Goal: Task Accomplishment & Management: Use online tool/utility

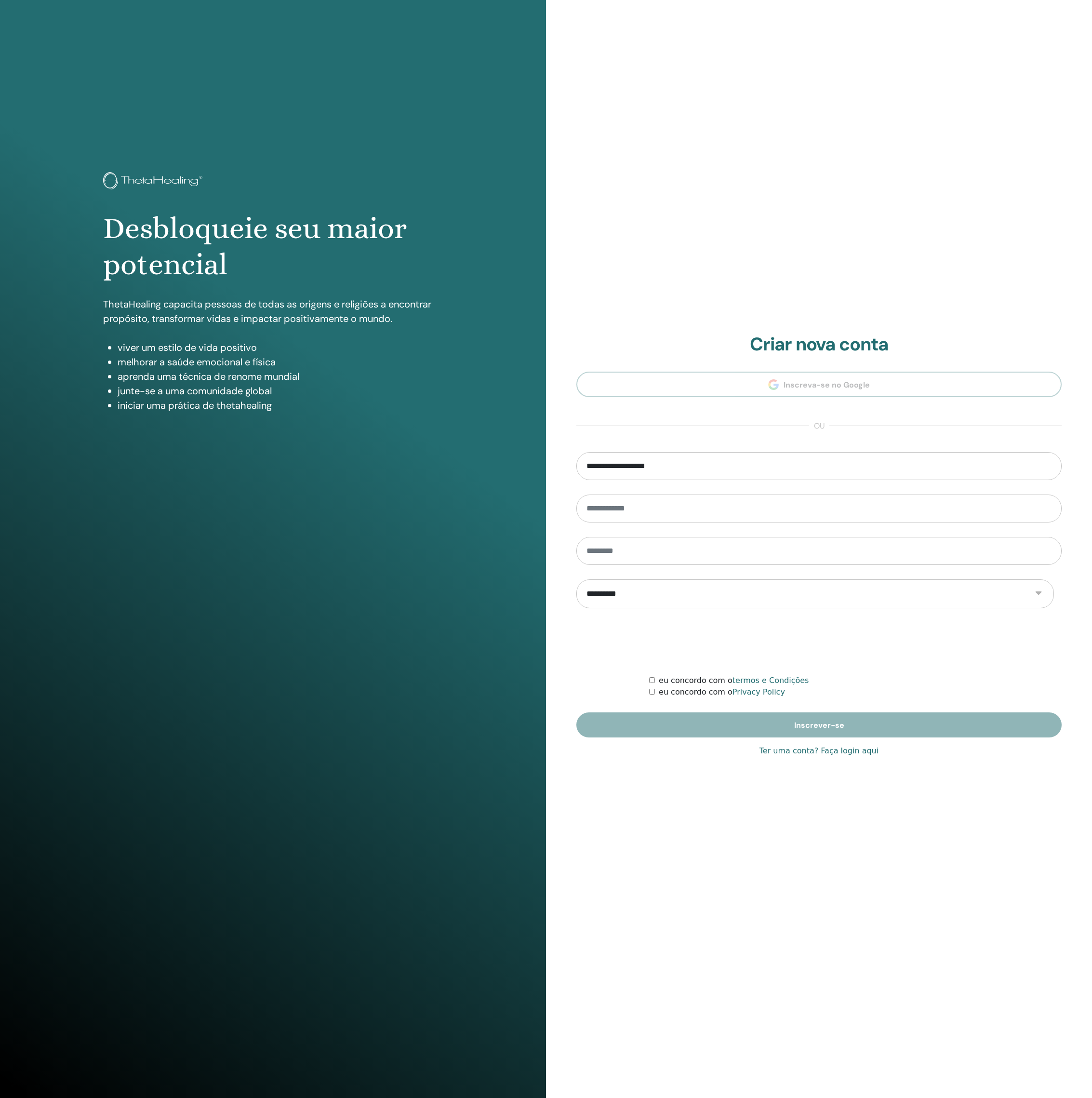
type input "**********"
click at [878, 755] on link "Ter uma conta? Faça login aqui" at bounding box center [819, 751] width 119 height 12
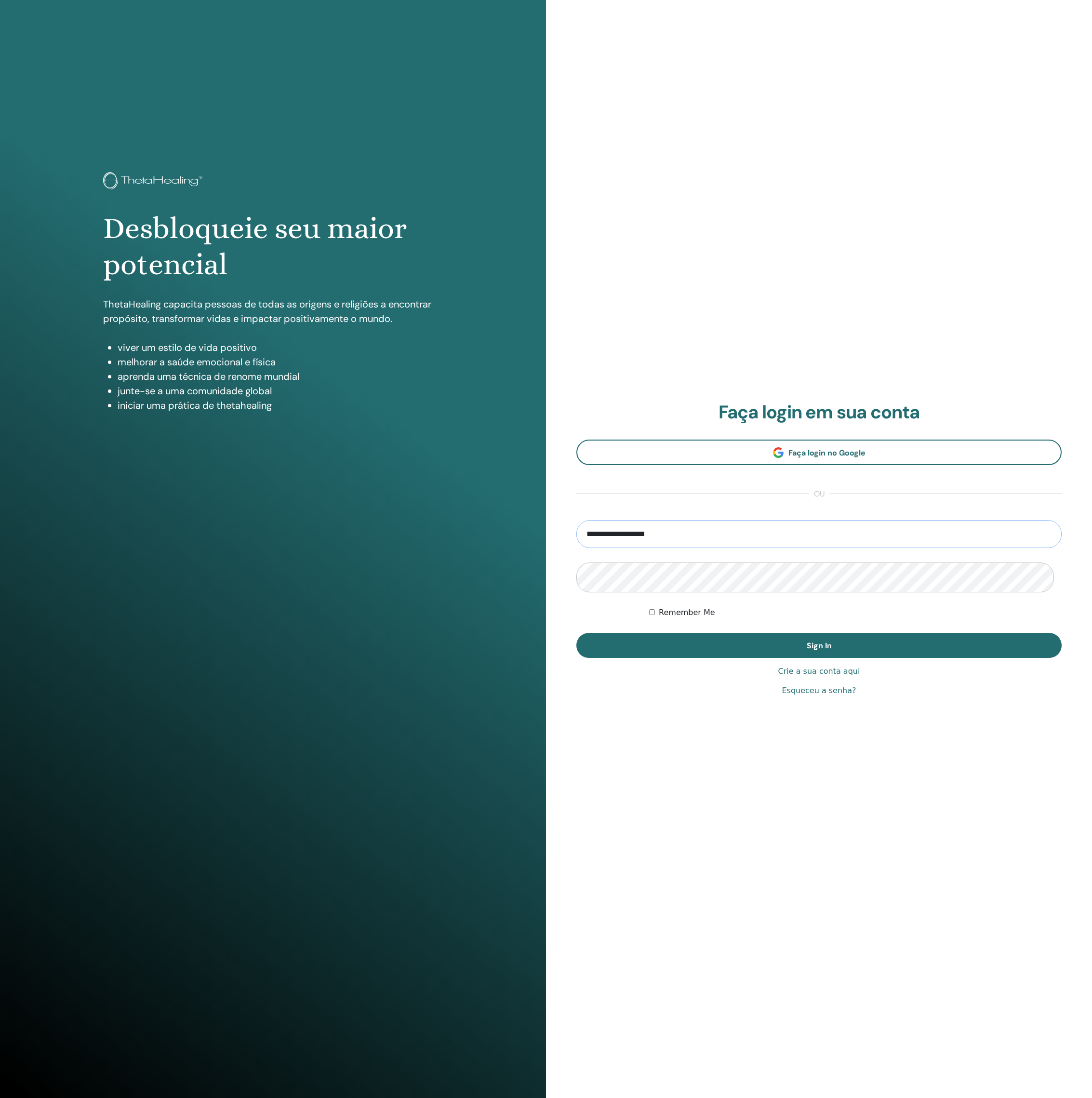
type input "**********"
click at [819, 645] on button "Sign In" at bounding box center [819, 645] width 485 height 25
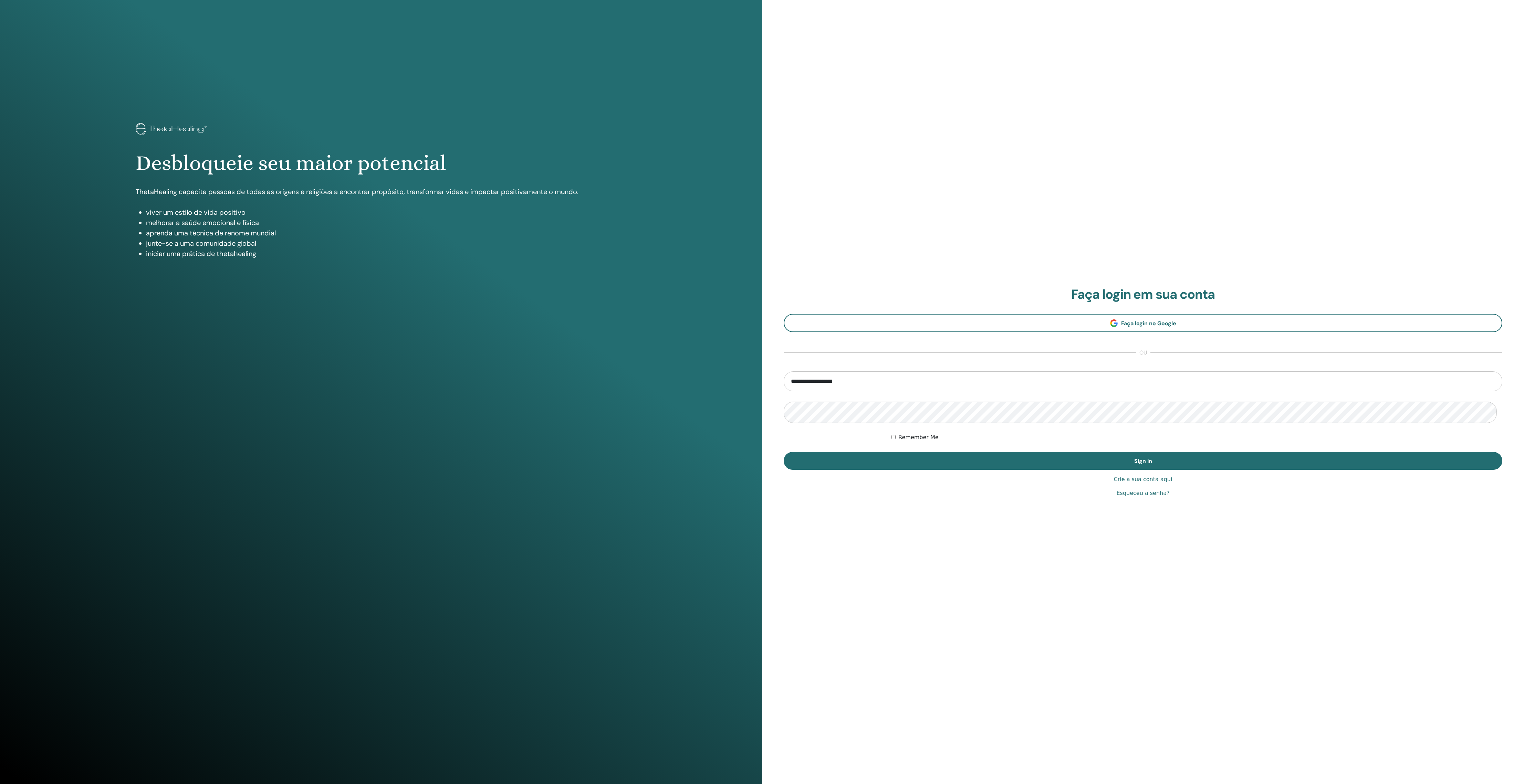
type input "**********"
click at [1143, 461] on button "Sign In" at bounding box center [1143, 461] width 719 height 18
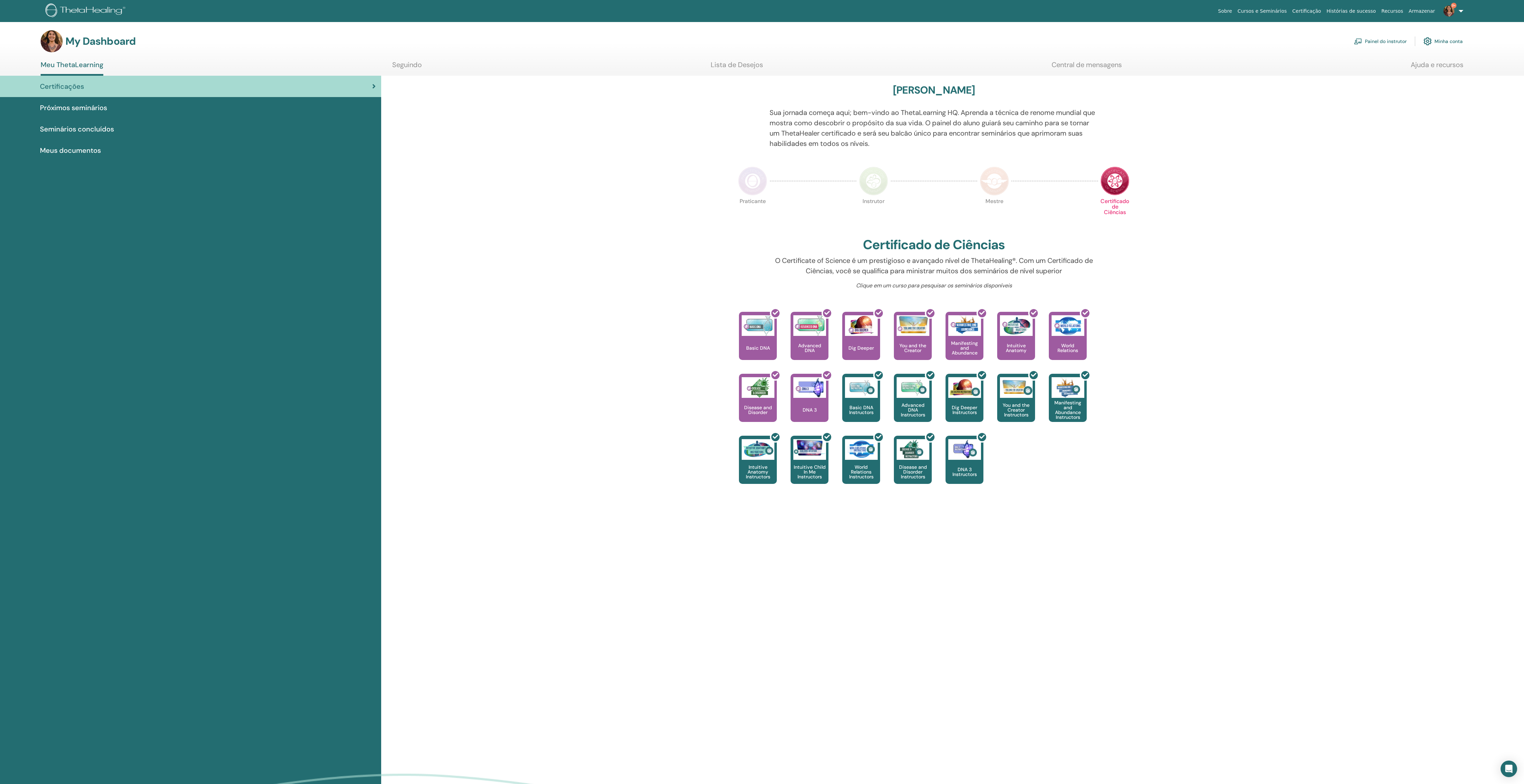
click at [90, 108] on span "Próximos seminários" at bounding box center [73, 107] width 67 height 10
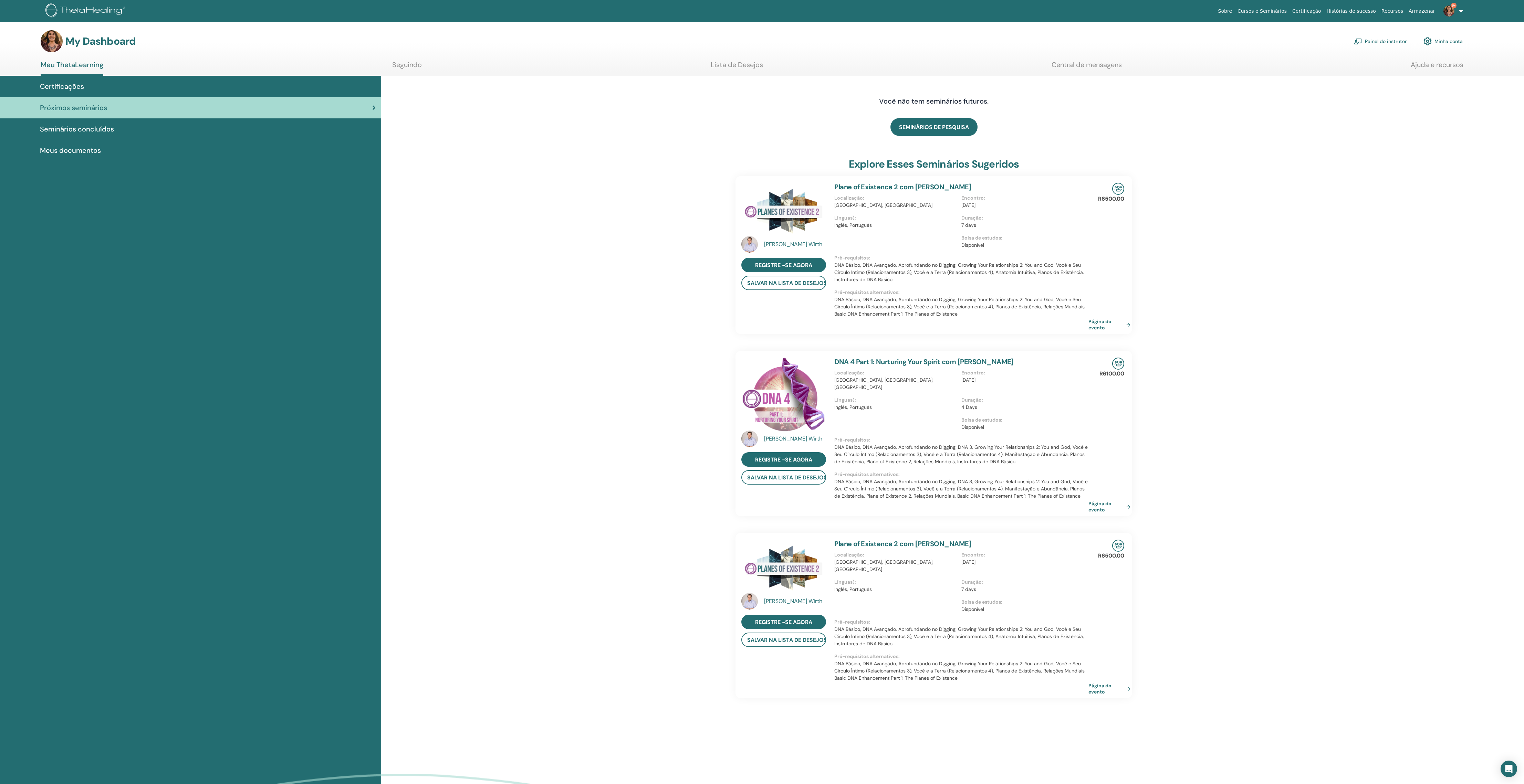
click at [93, 134] on span "Seminários concluídos" at bounding box center [77, 129] width 74 height 10
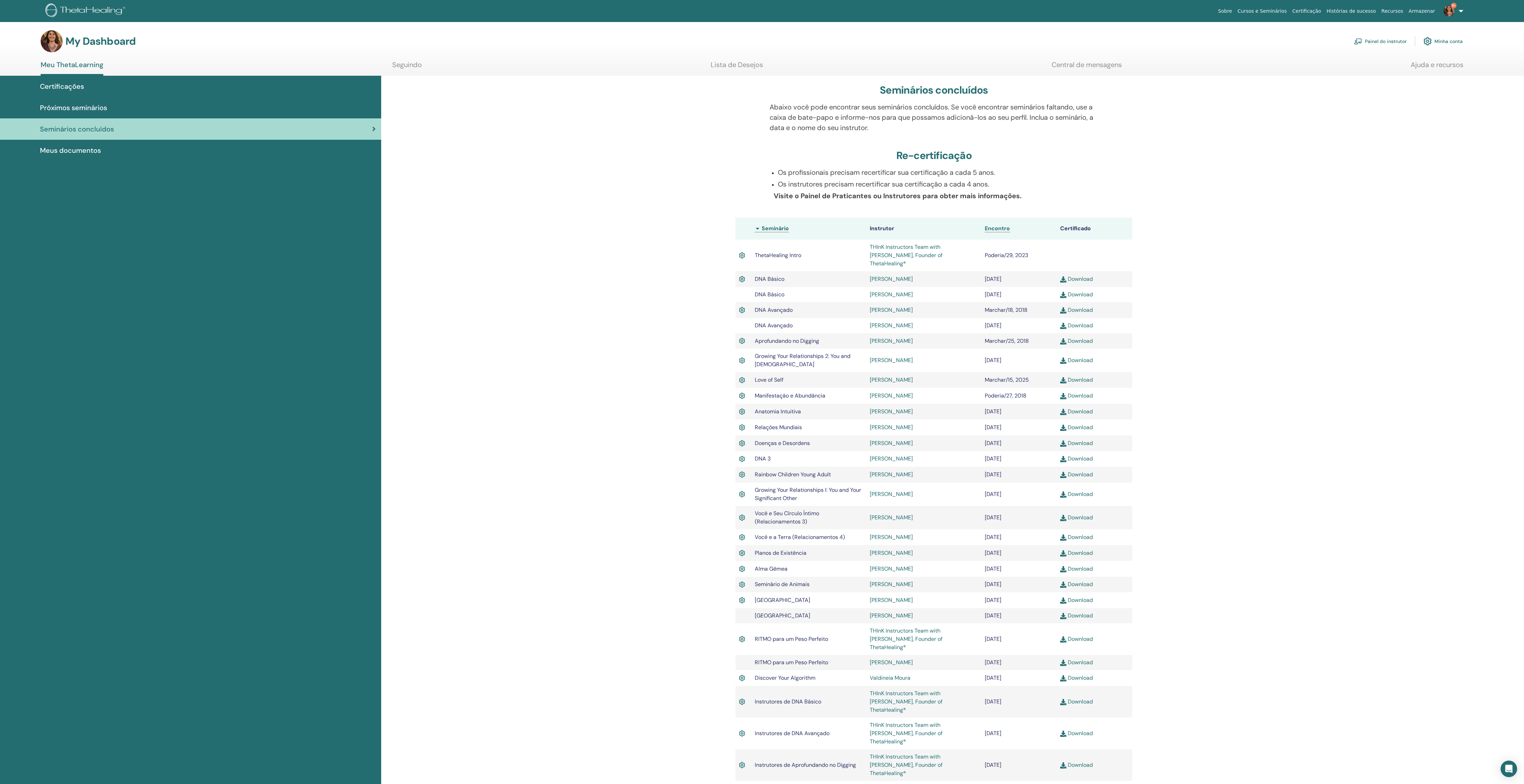
click at [108, 126] on link "Seminários concluídos" at bounding box center [190, 129] width 381 height 21
click at [93, 107] on link "Próximos seminários" at bounding box center [190, 108] width 381 height 21
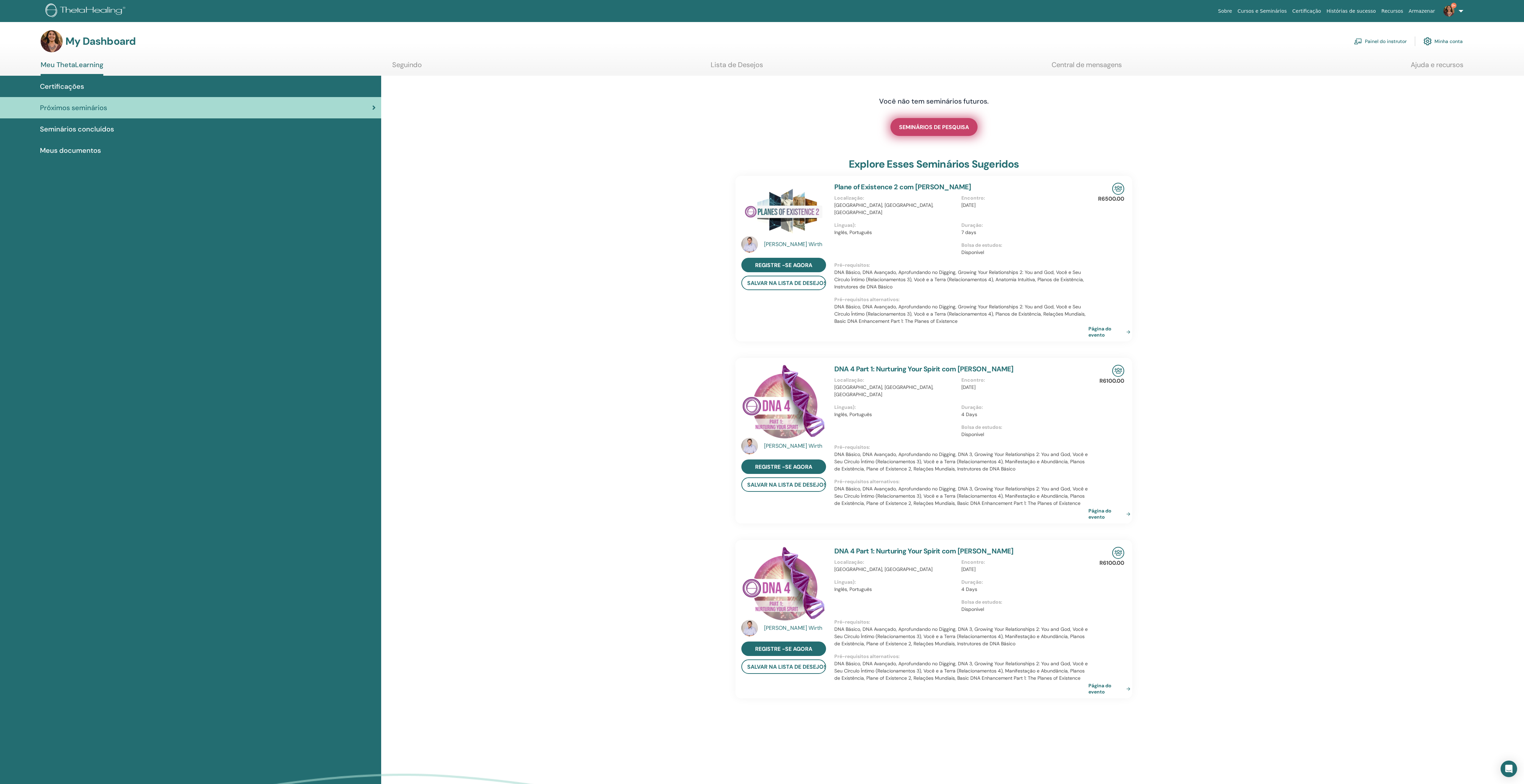
click at [956, 129] on span "SEMINÁRIOS DE PESQUISA" at bounding box center [934, 127] width 70 height 7
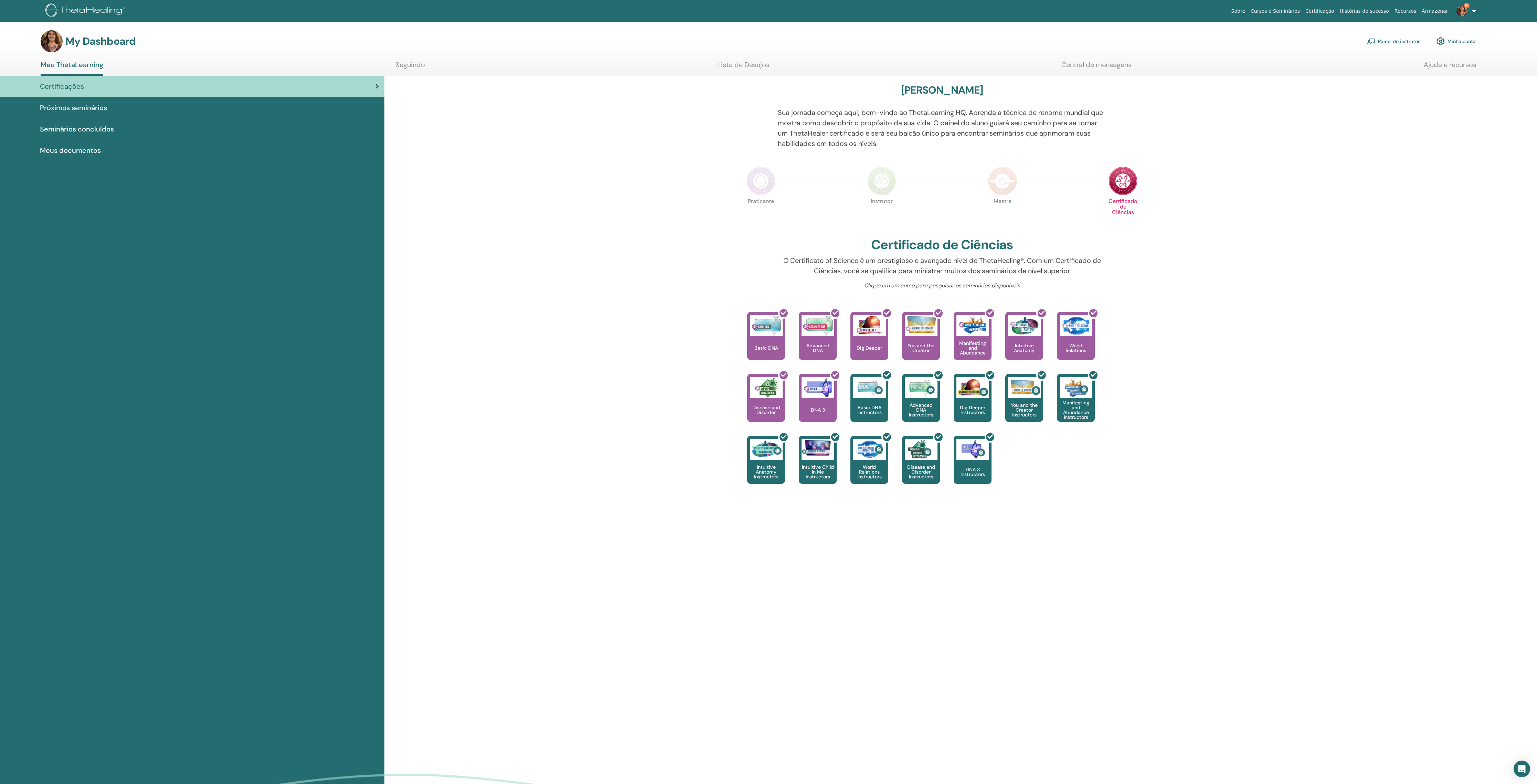
drag, startPoint x: 406, startPoint y: 72, endPoint x: 409, endPoint y: 73, distance: 3.2
click at [408, 72] on link "Seguindo" at bounding box center [411, 67] width 30 height 13
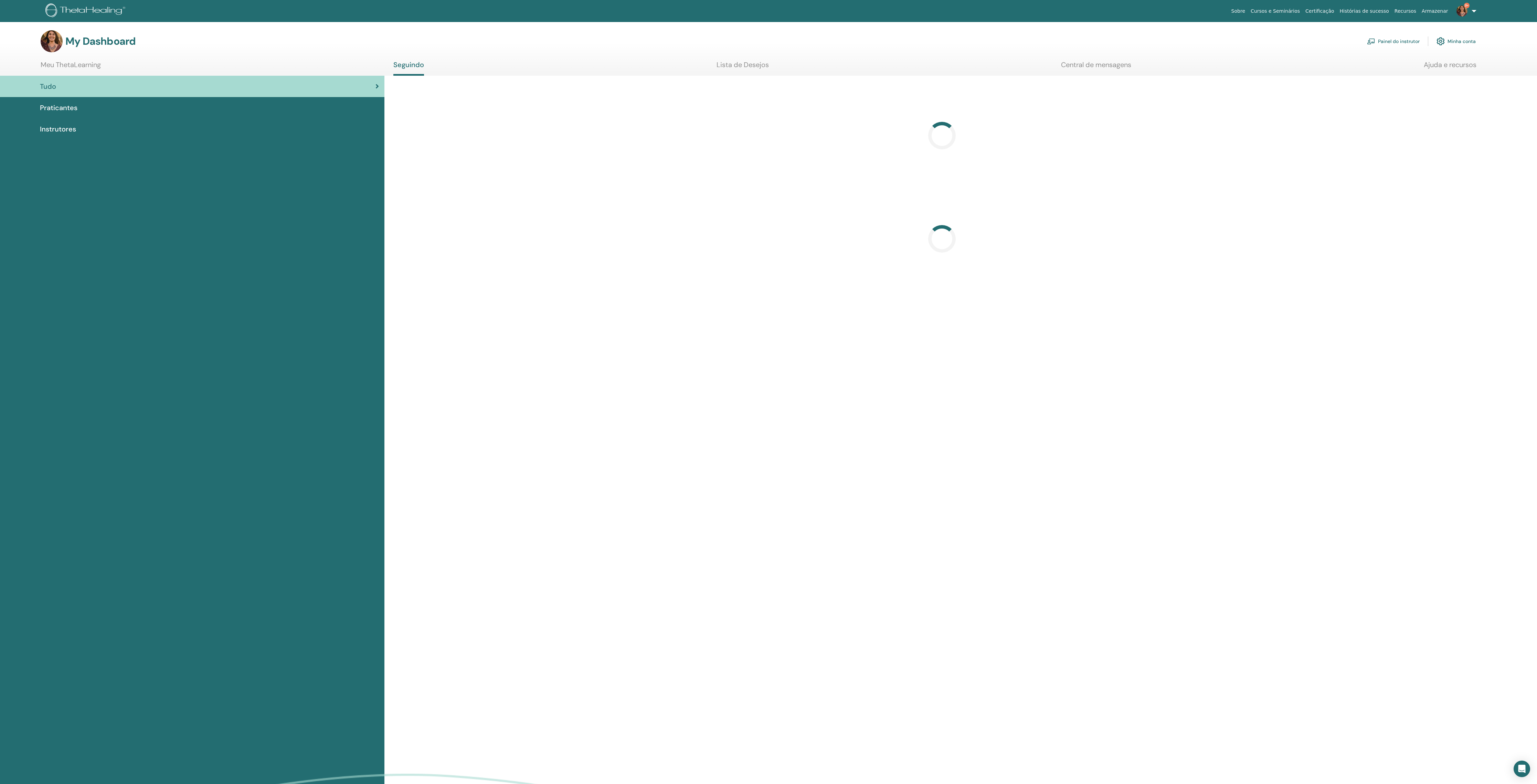
click at [57, 134] on span "Instrutores" at bounding box center [58, 129] width 36 height 10
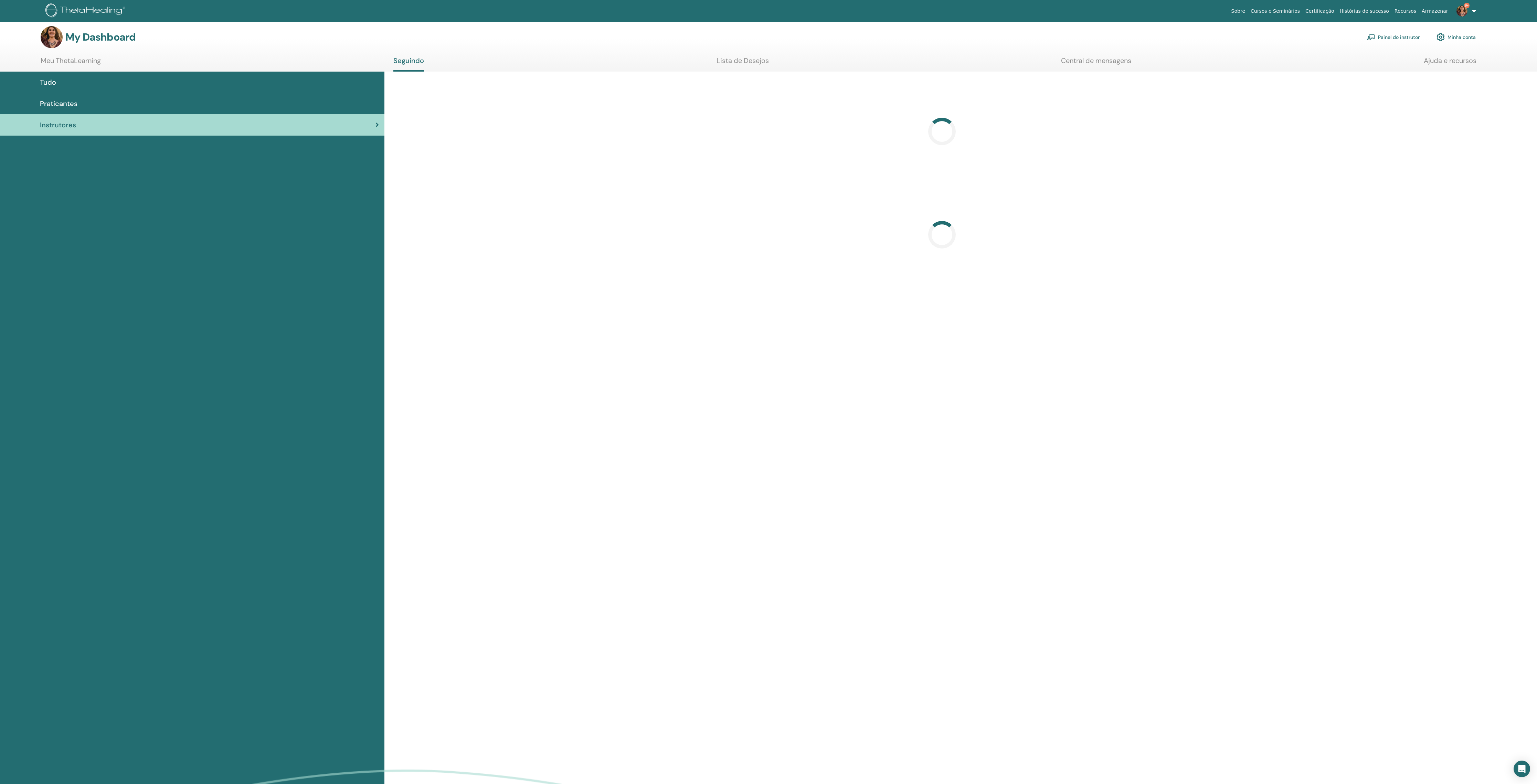
scroll to position [6, 0]
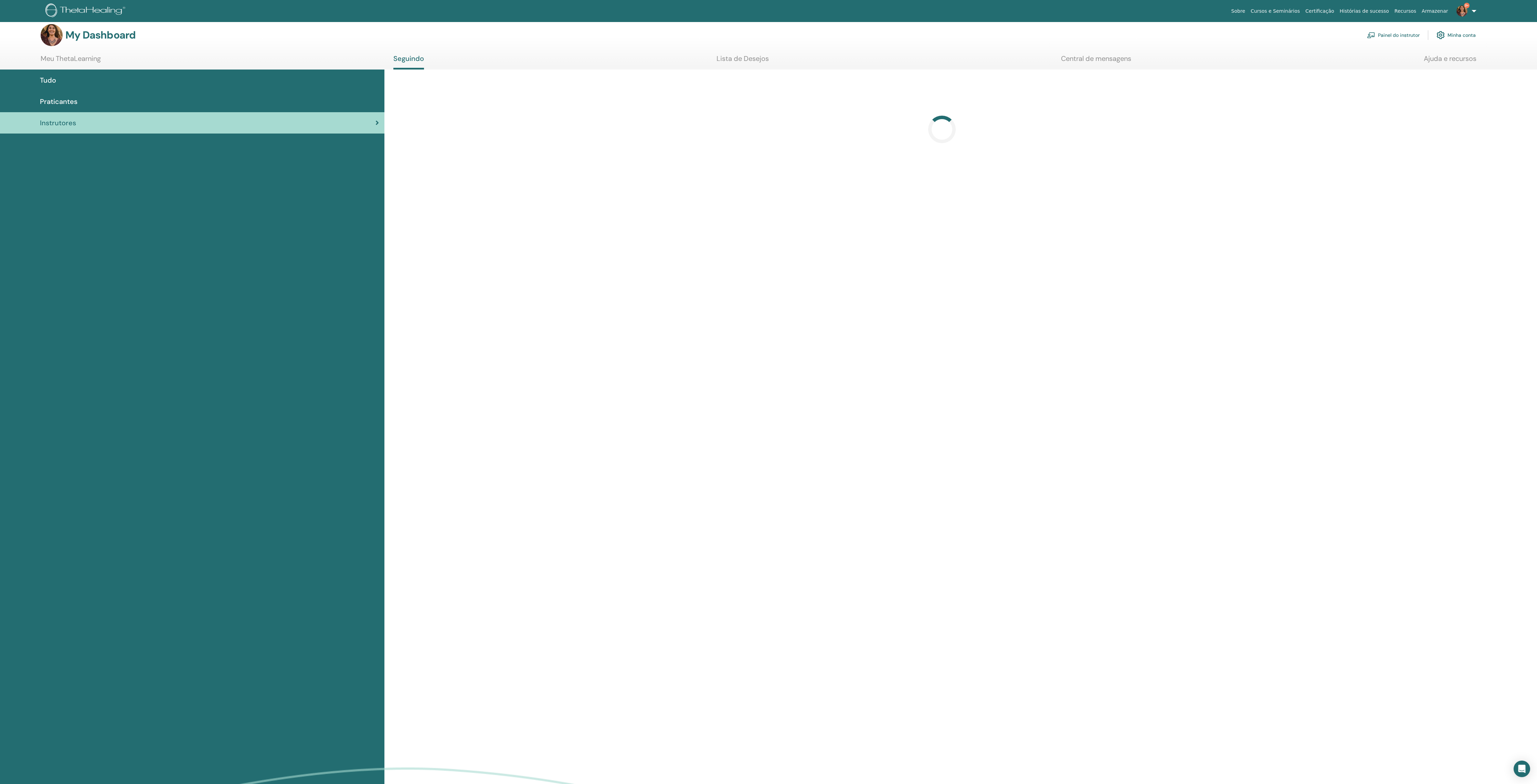
click at [64, 107] on span "Praticantes" at bounding box center [58, 101] width 38 height 10
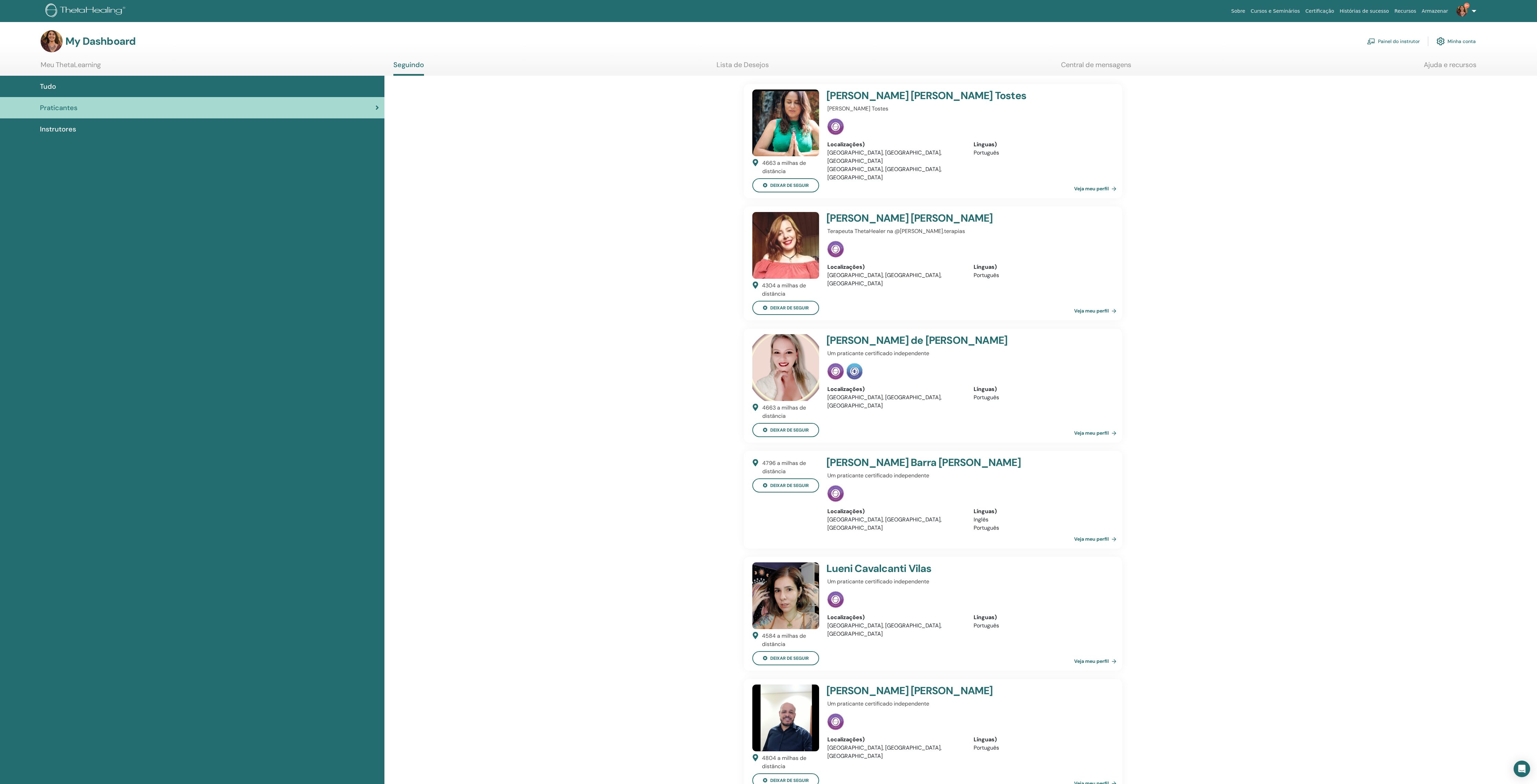
click at [58, 134] on span "Instrutores" at bounding box center [58, 129] width 36 height 10
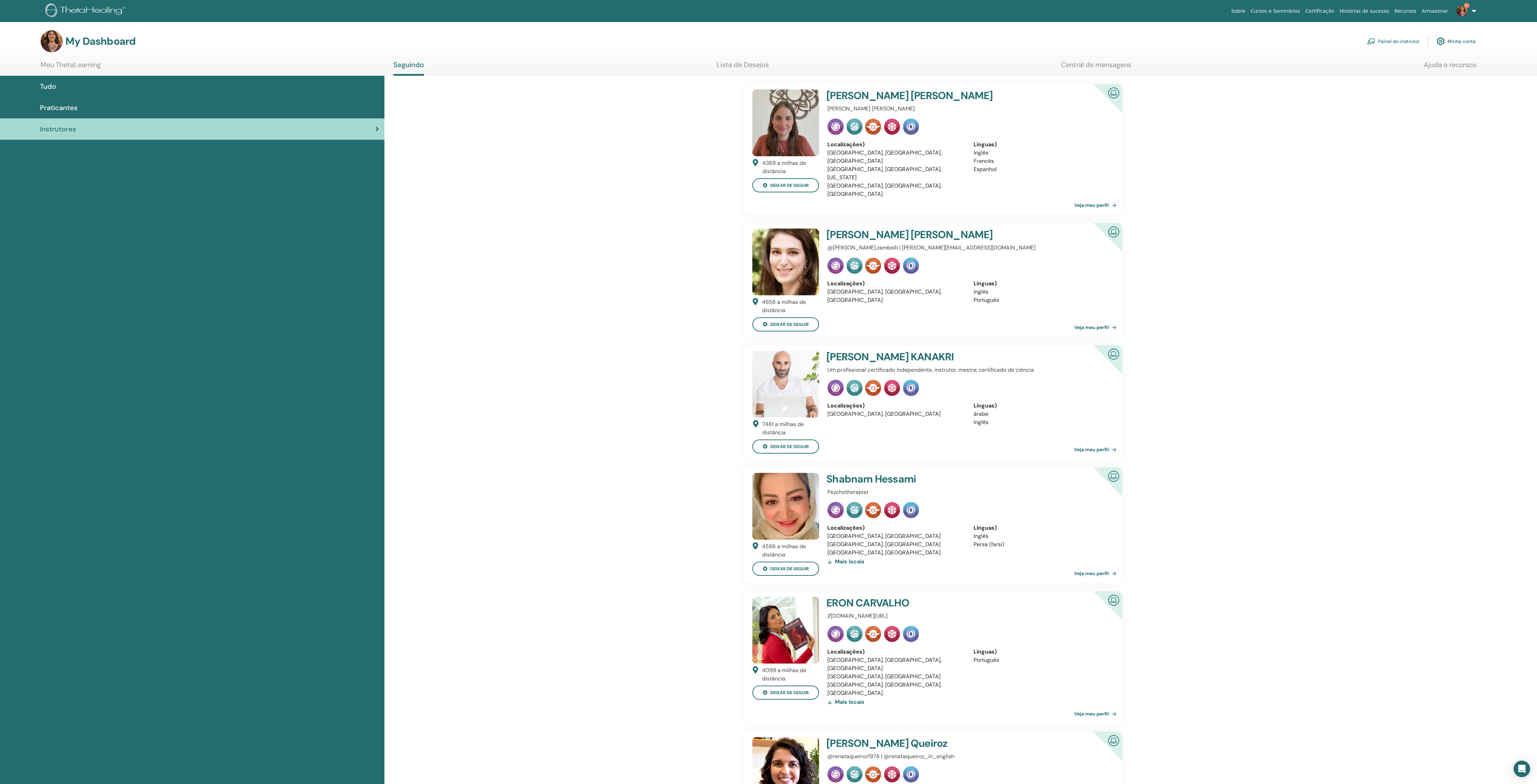
click at [878, 485] on h4 "[PERSON_NAME]" at bounding box center [944, 479] width 236 height 13
click at [1084, 202] on link "Veja meu perfil" at bounding box center [1097, 205] width 45 height 14
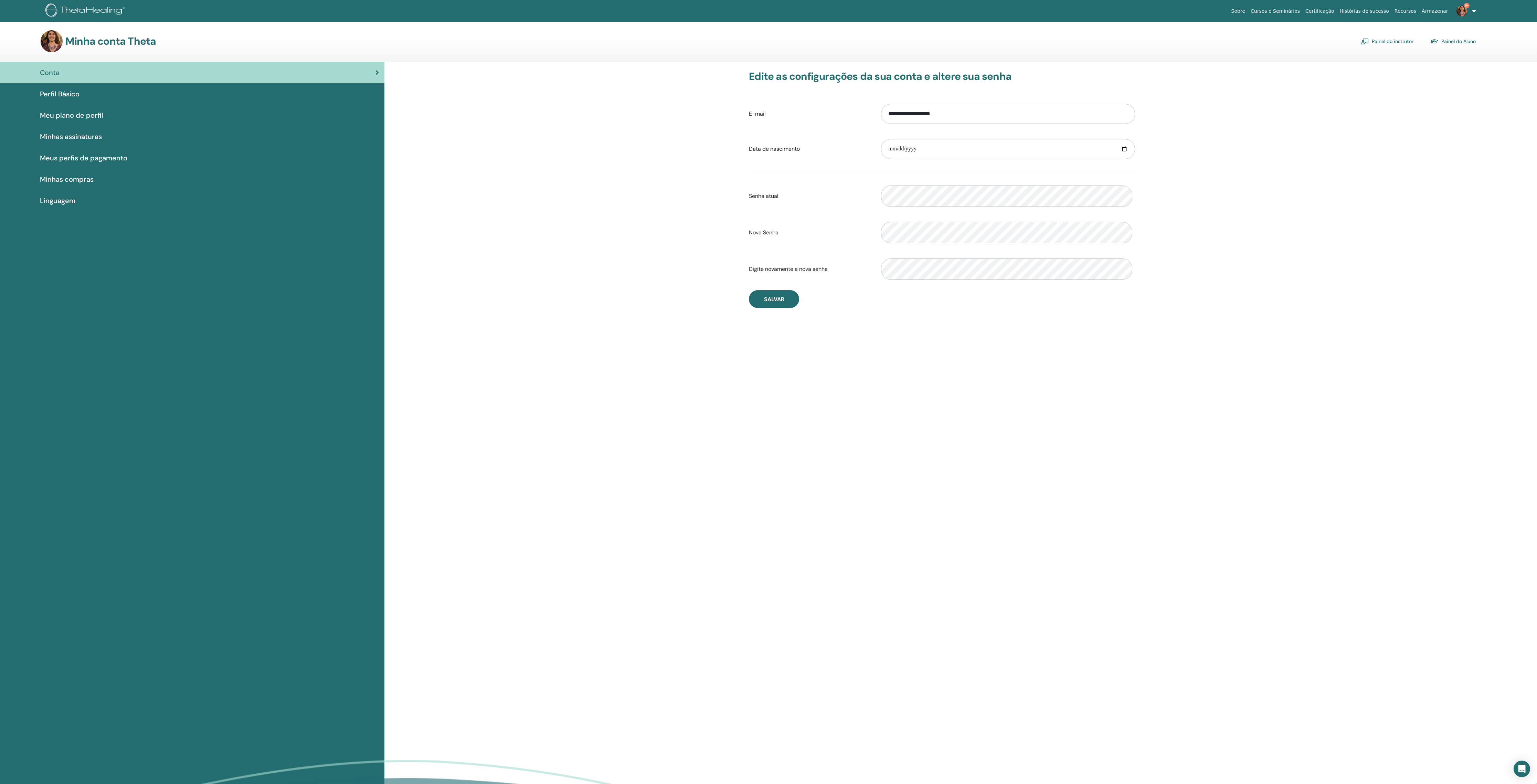
click at [76, 121] on span "Meu plano de perfil" at bounding box center [72, 115] width 63 height 10
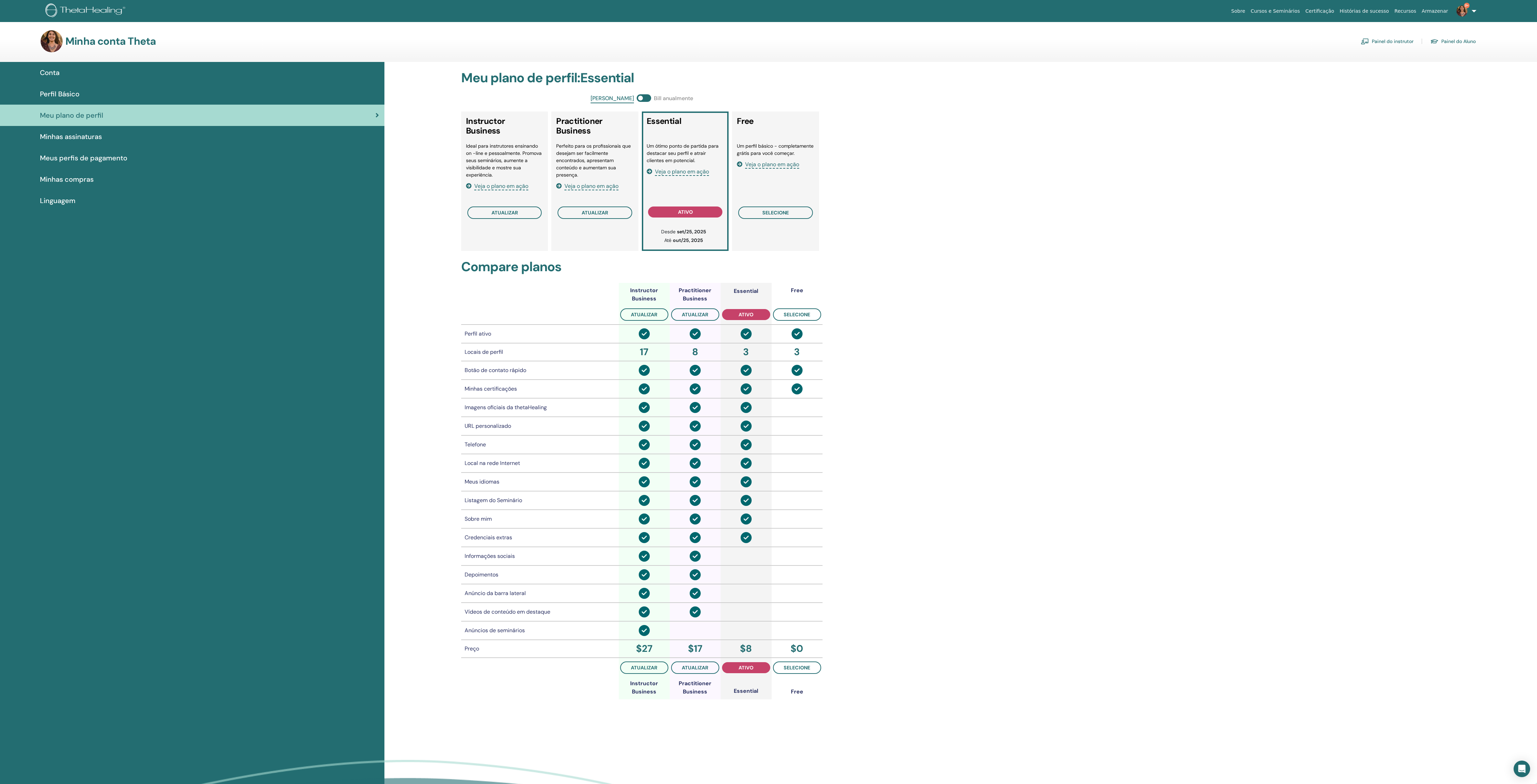
click at [69, 99] on span "Perfil Básico" at bounding box center [60, 94] width 39 height 10
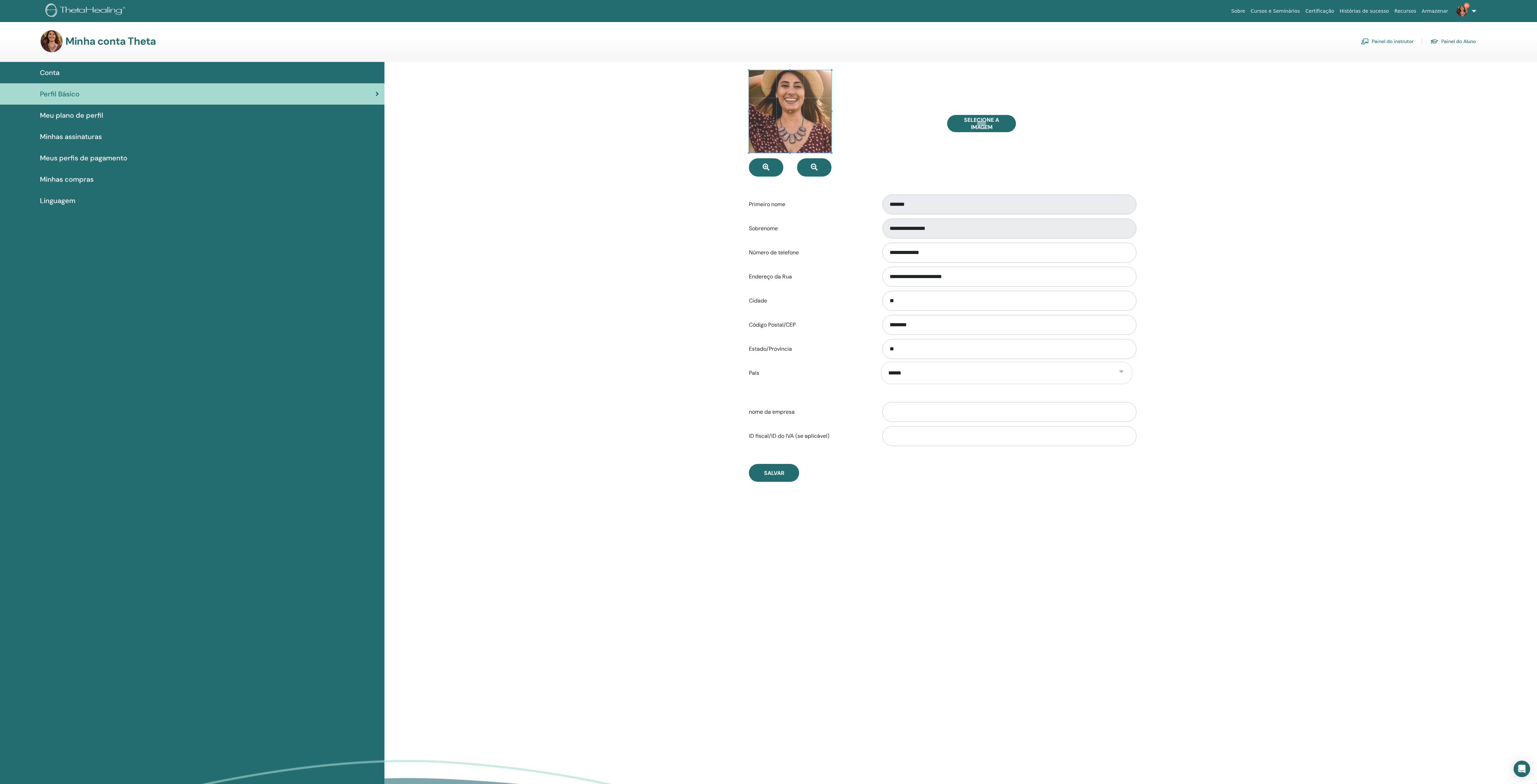
click at [68, 120] on span "Meu plano de perfil" at bounding box center [72, 115] width 63 height 10
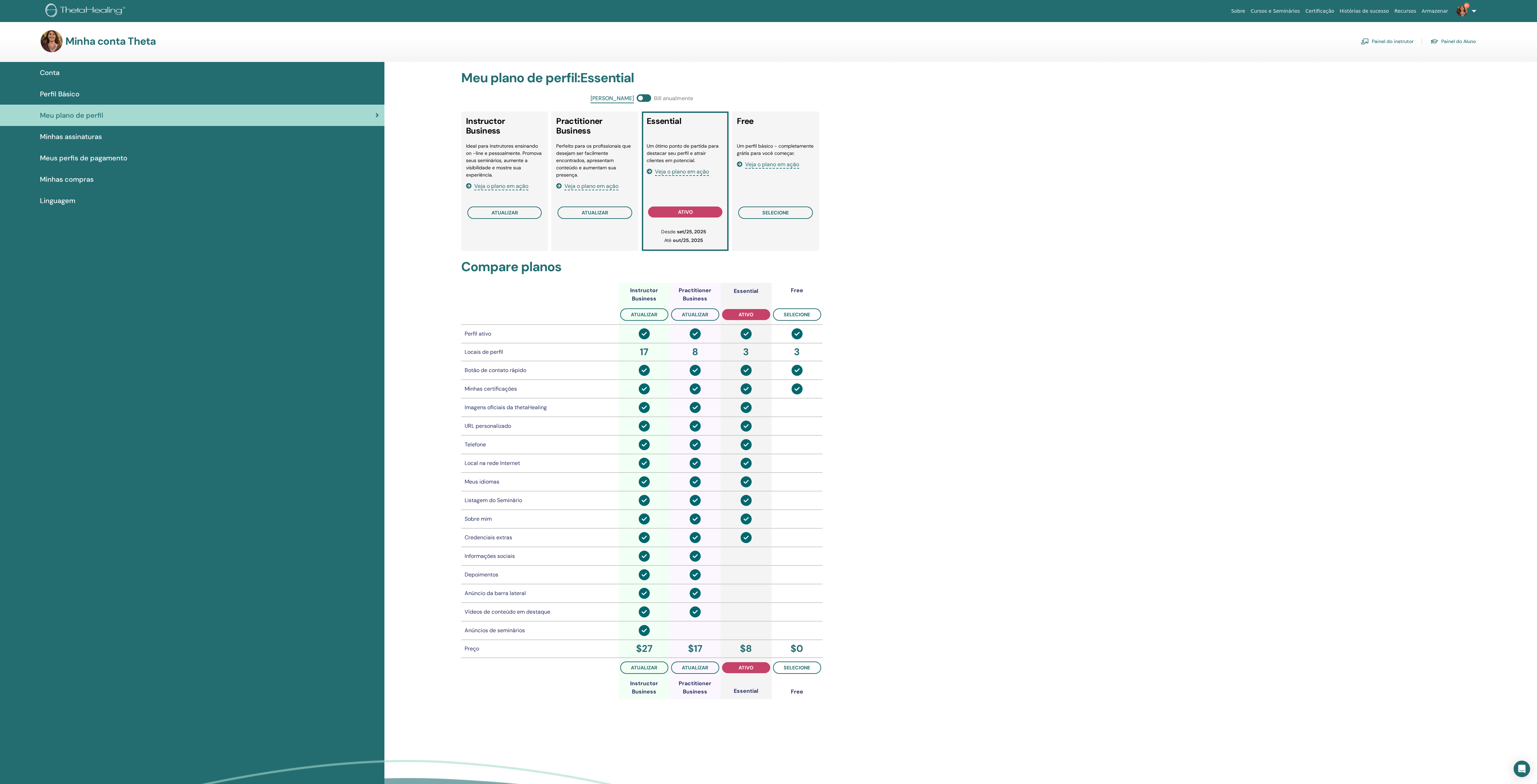
click at [94, 163] on span "Meus perfis de pagamento" at bounding box center [84, 158] width 88 height 10
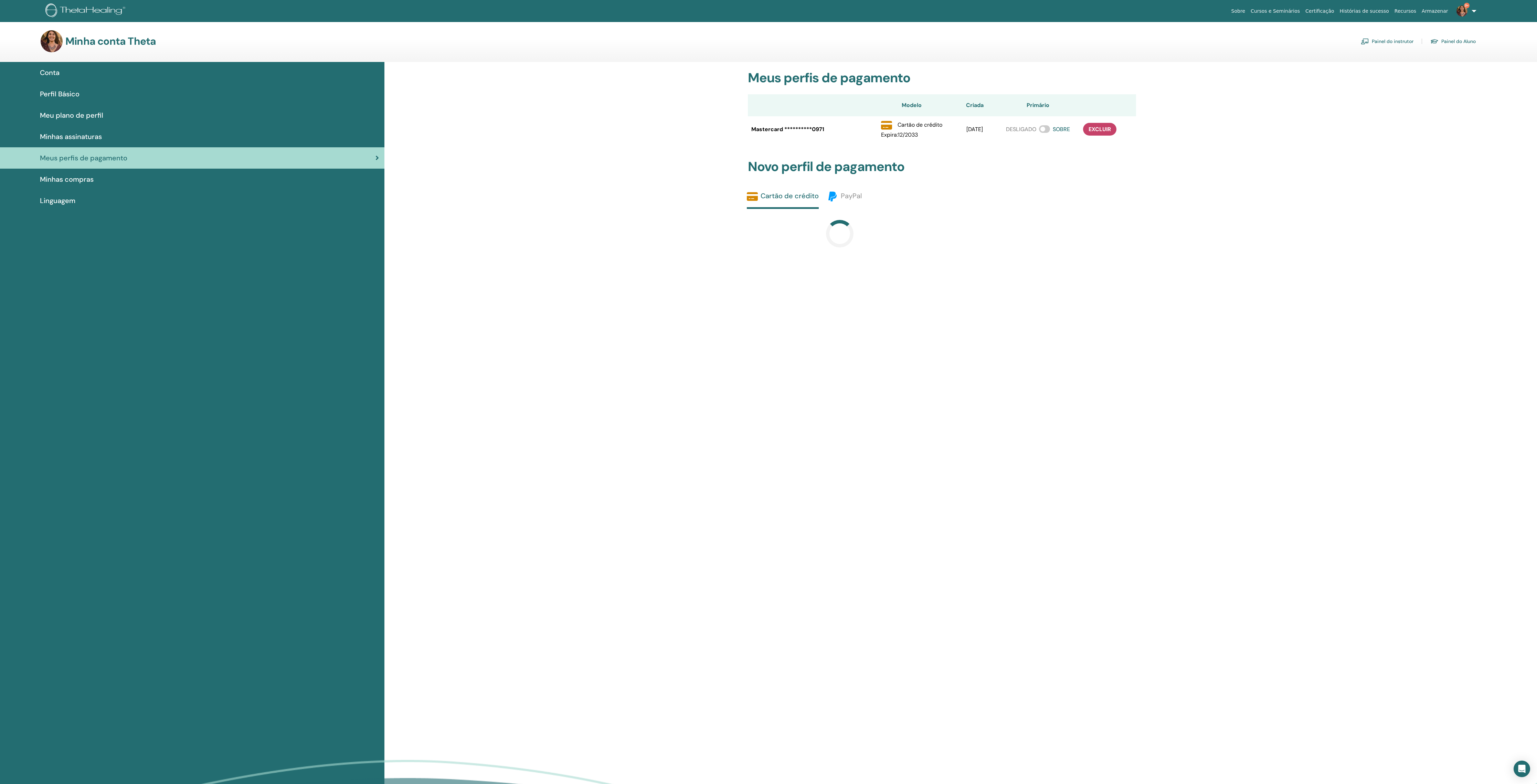
click at [73, 206] on span "Linguagem" at bounding box center [57, 200] width 35 height 10
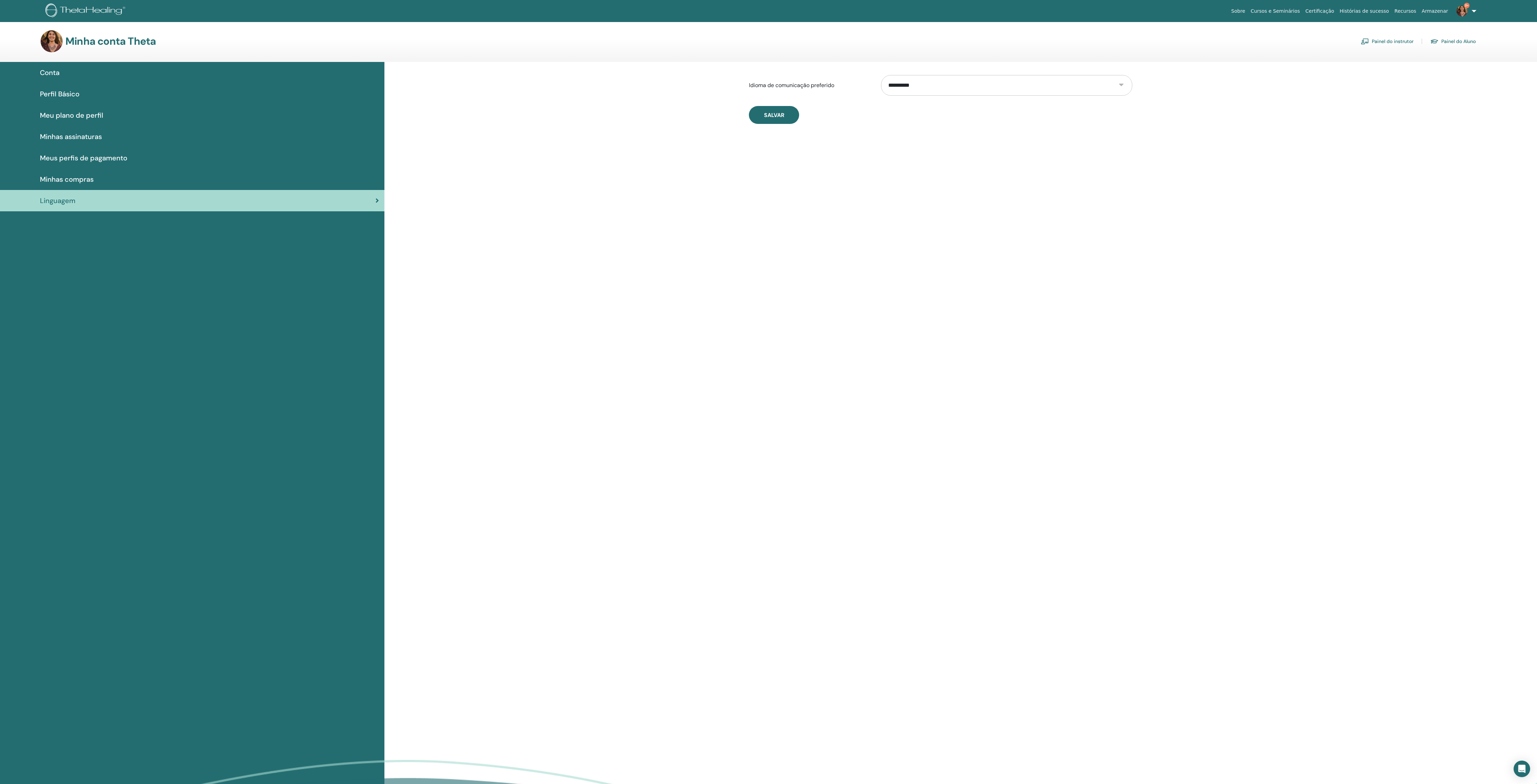
click at [67, 229] on div "Conta Perfil Básico Meu plano de perfil Minhas assinaturas Meus perfis de pagam…" at bounding box center [192, 445] width 384 height 767
click at [81, 184] on span "Minhas compras" at bounding box center [67, 179] width 54 height 10
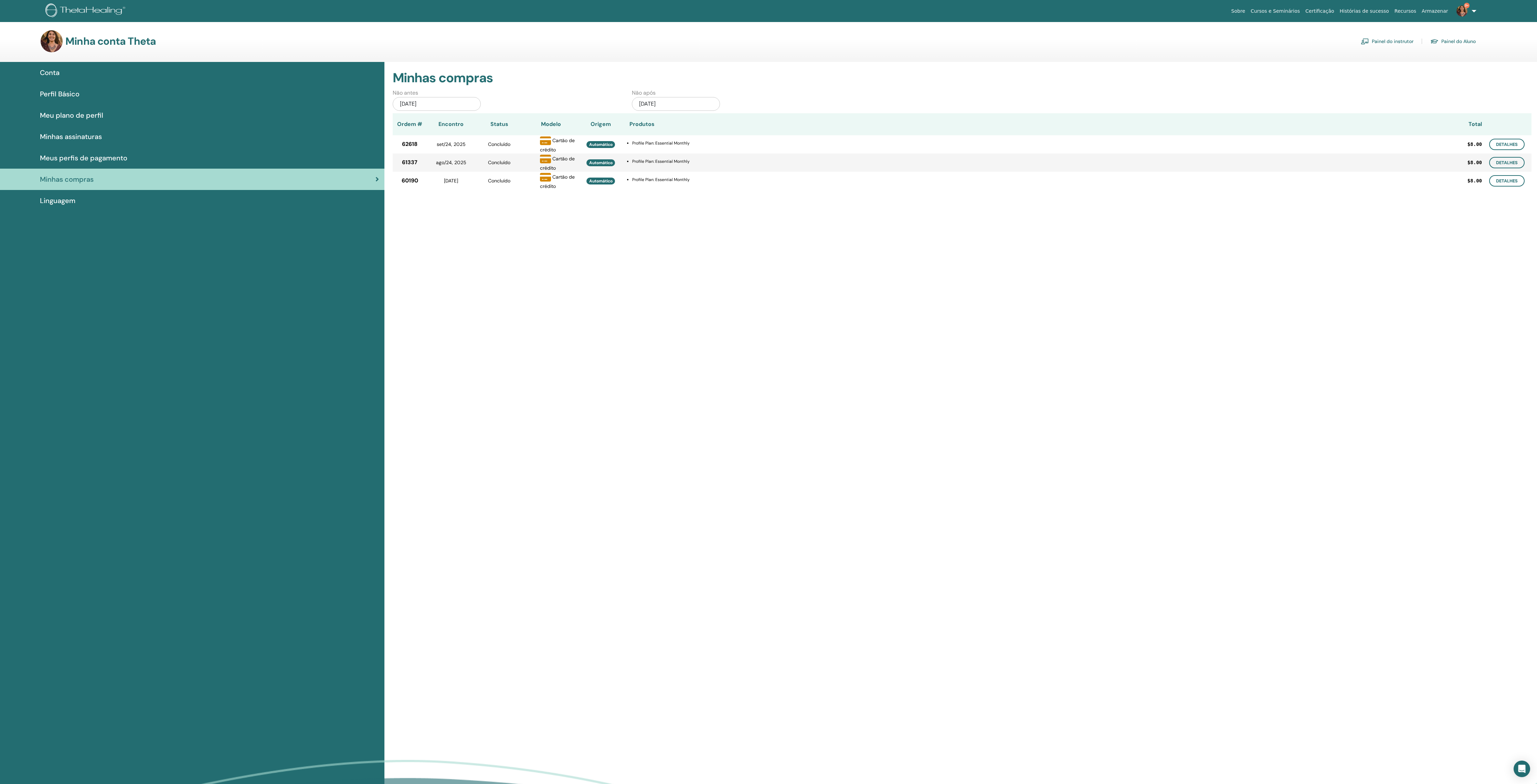
click at [113, 46] on h3 "Minha conta Theta" at bounding box center [111, 41] width 91 height 13
click at [36, 42] on div "Minha conta Theta Painel do instrutor Painel do Aluno" at bounding box center [780, 41] width 1513 height 22
click at [1451, 43] on link "Painel do Aluno" at bounding box center [1453, 41] width 45 height 11
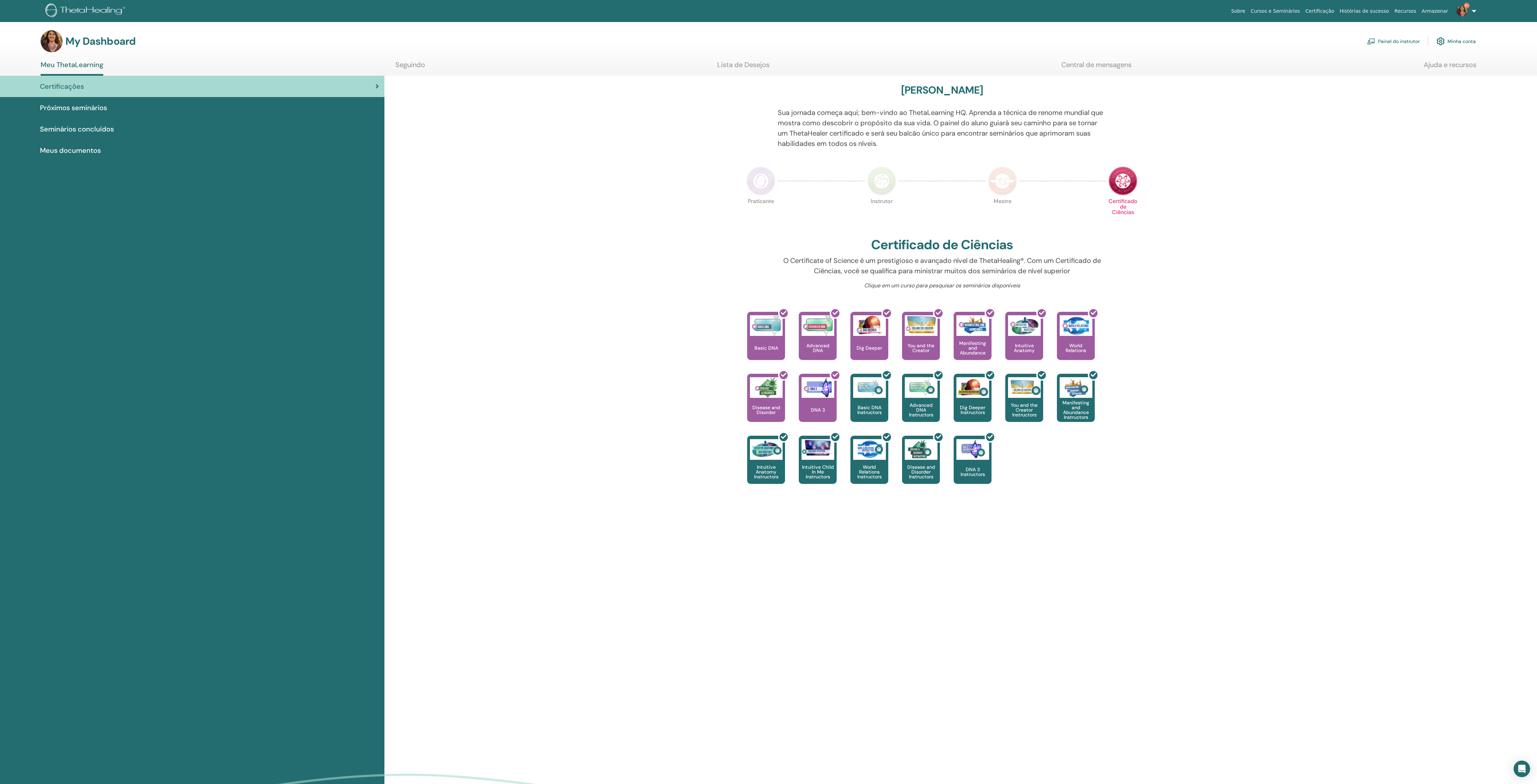
click at [1117, 193] on img at bounding box center [1123, 181] width 29 height 29
click at [113, 134] on span "Seminários concluídos" at bounding box center [77, 129] width 74 height 10
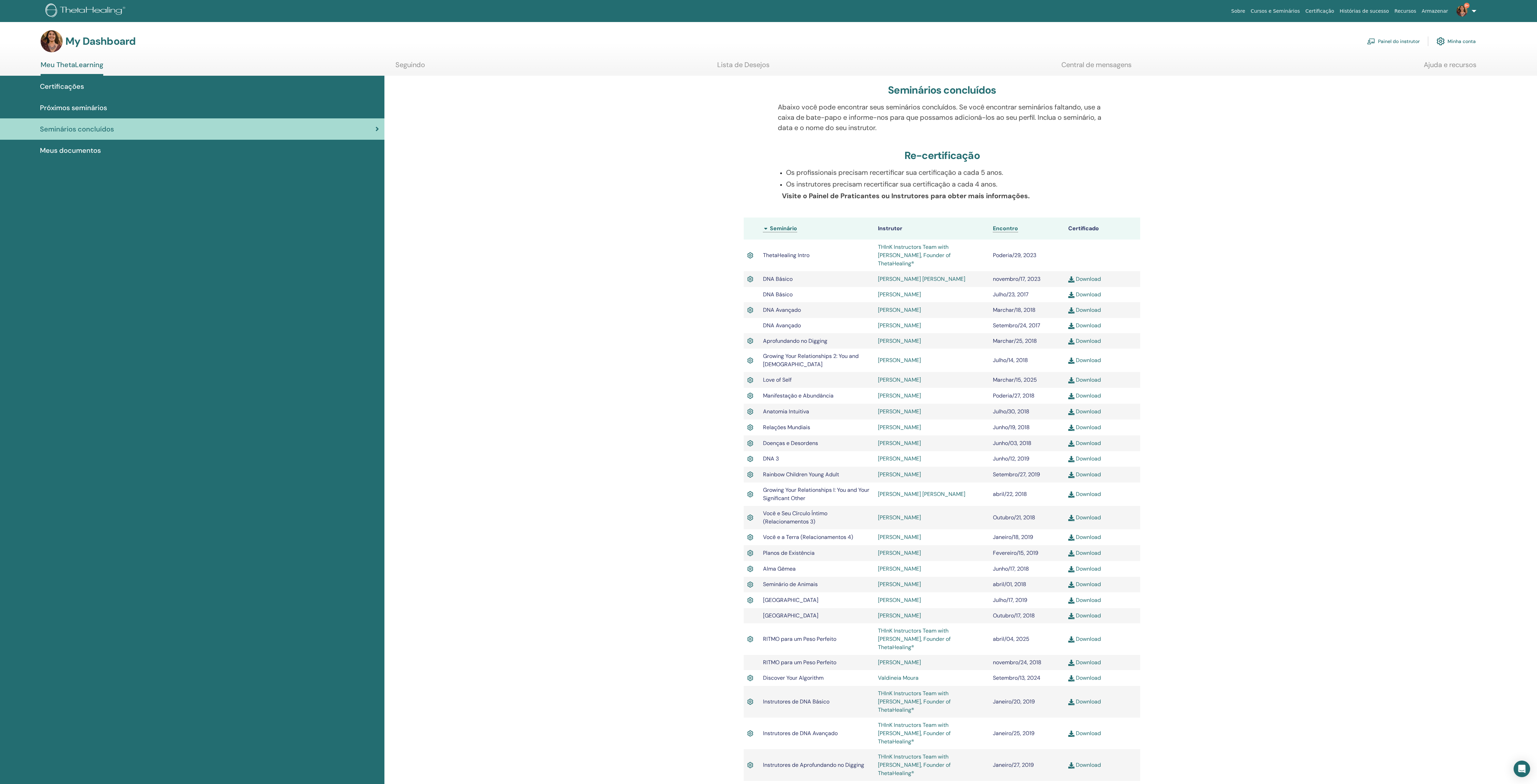
click at [97, 113] on span "Próximos seminários" at bounding box center [73, 107] width 67 height 10
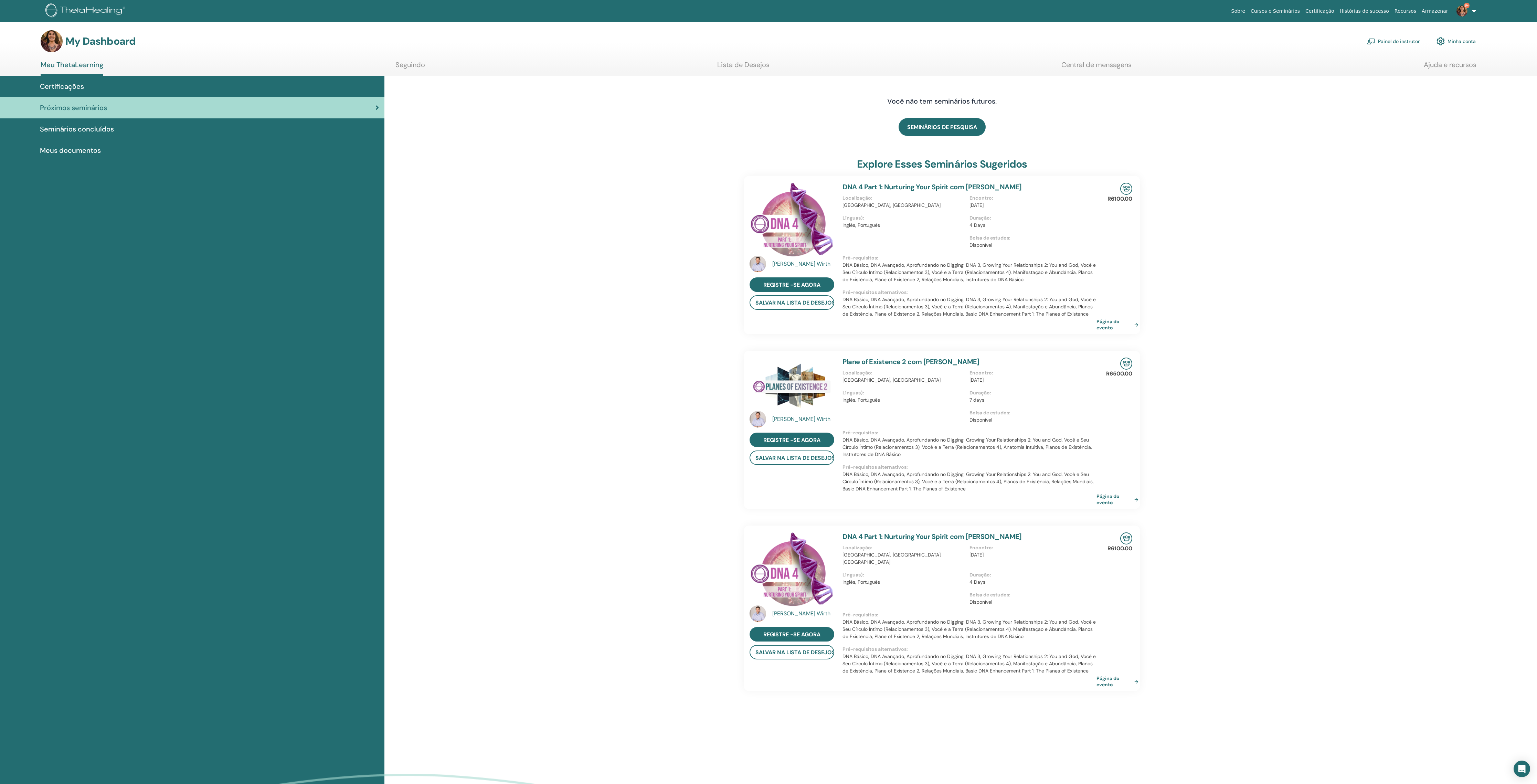
click at [757, 70] on link "Lista de Desejos" at bounding box center [743, 67] width 53 height 13
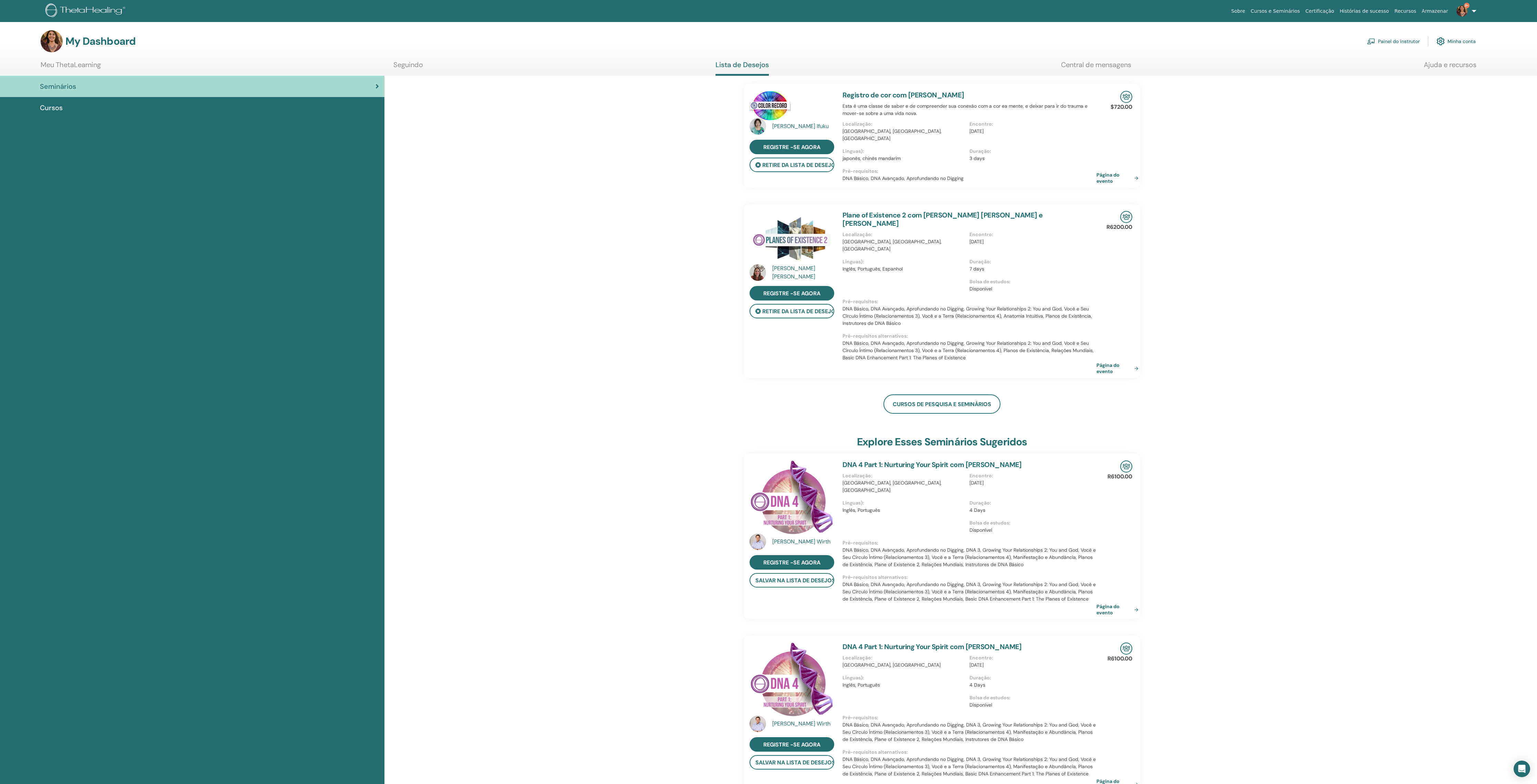
click at [1375, 41] on link "Painel do instrutor" at bounding box center [1393, 41] width 53 height 15
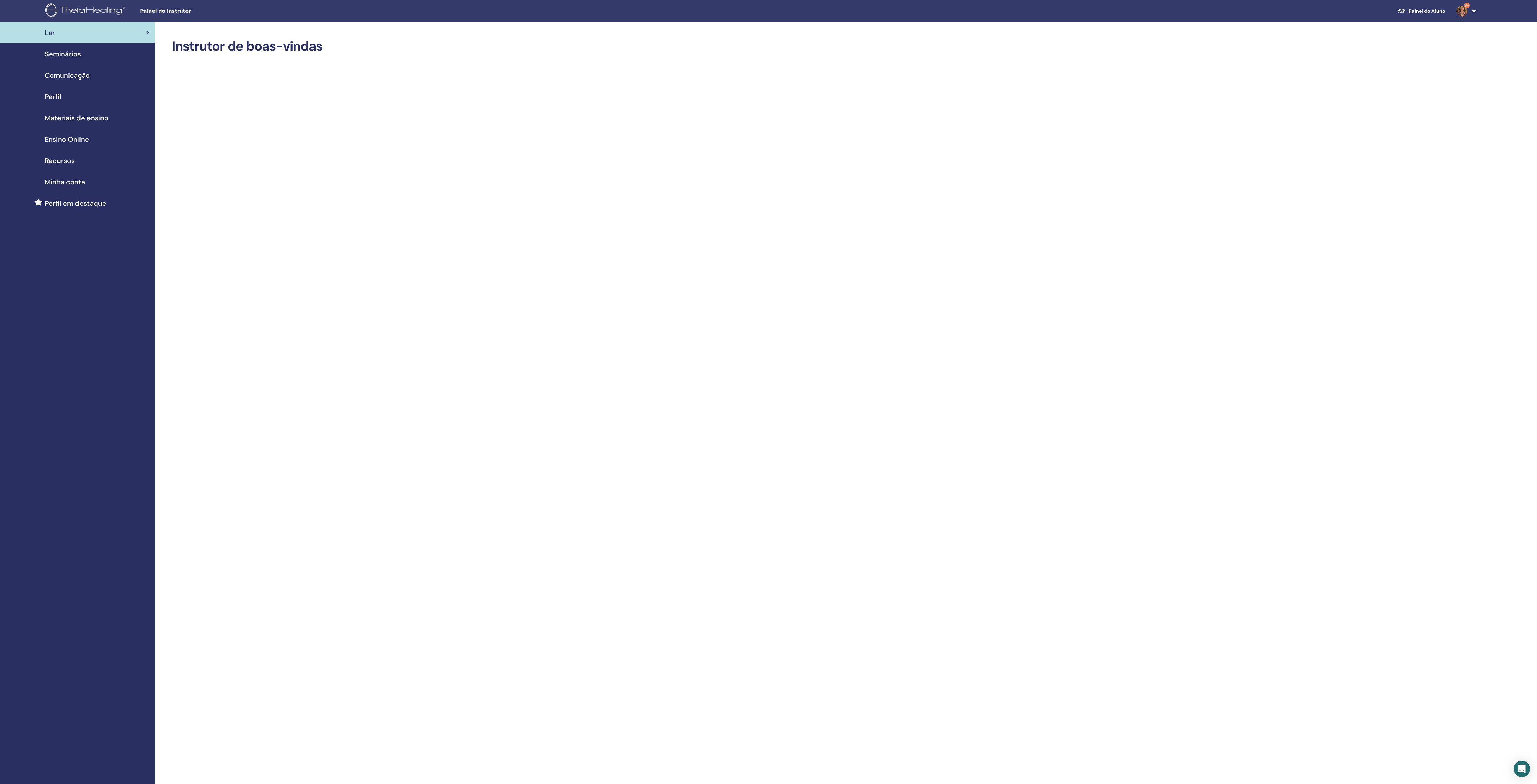
click at [71, 57] on span "Seminários" at bounding box center [63, 54] width 36 height 10
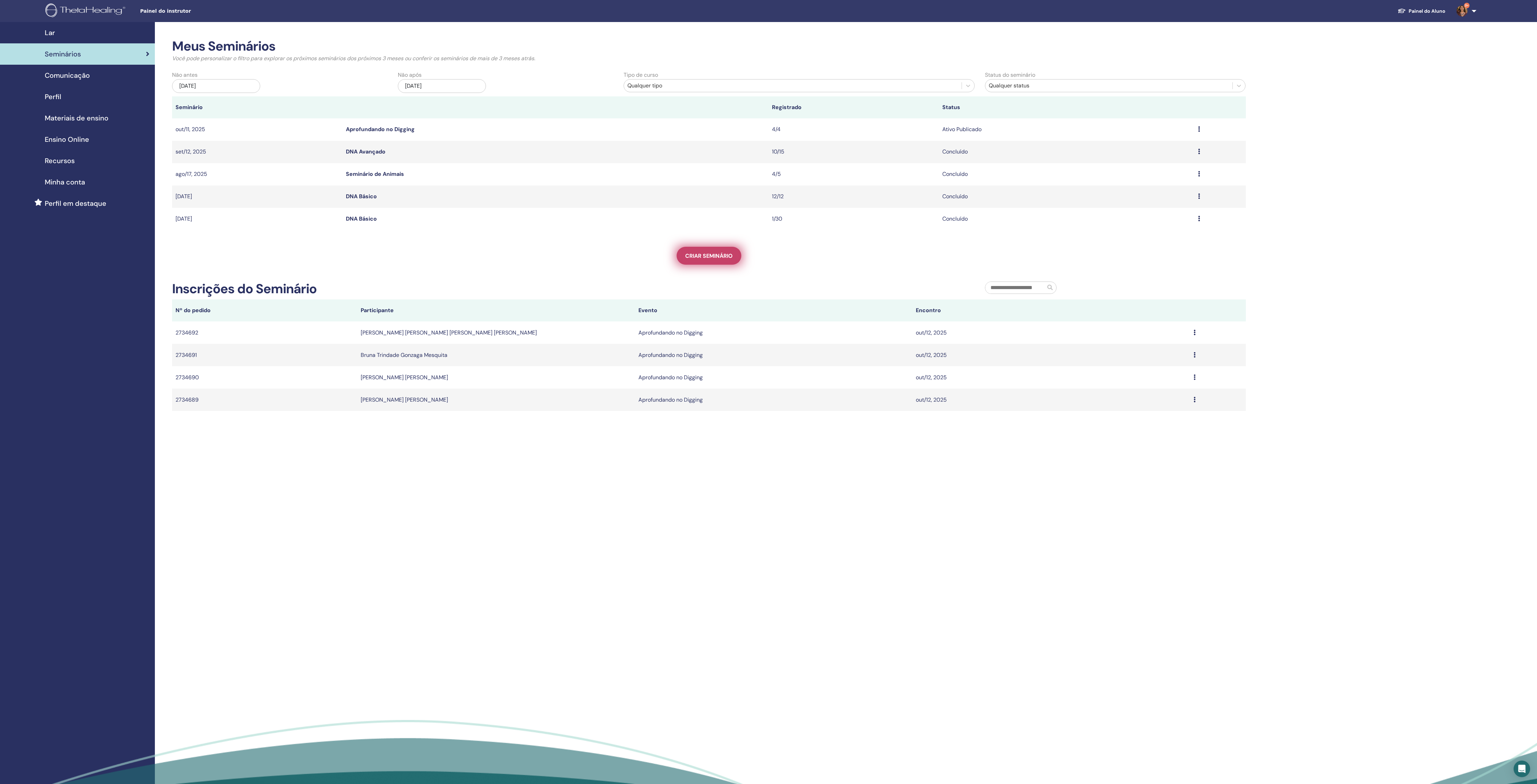
click at [713, 260] on link "Criar seminário" at bounding box center [709, 256] width 64 height 18
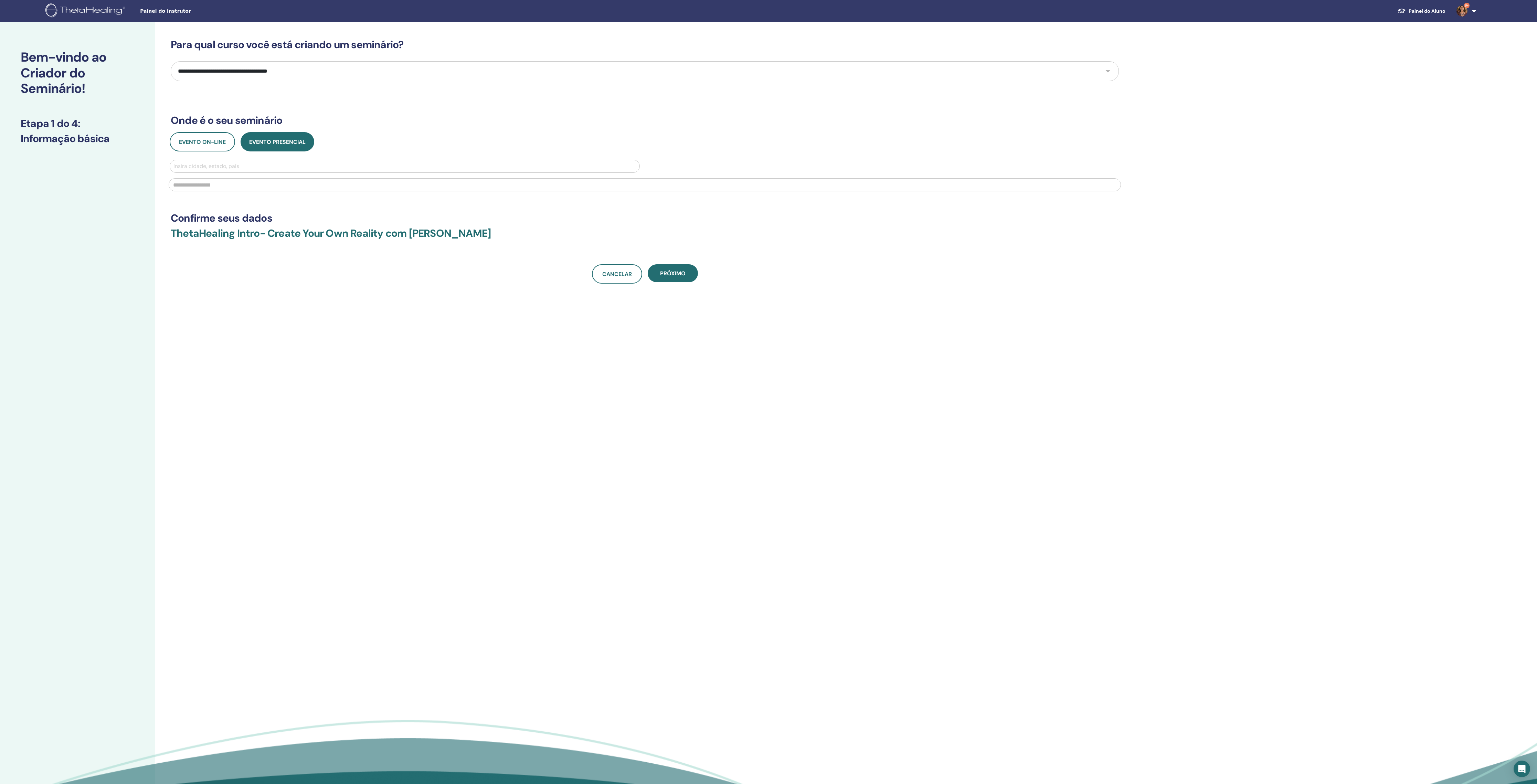
drag, startPoint x: 290, startPoint y: 63, endPoint x: 289, endPoint y: 68, distance: 5.1
click at [290, 63] on div "**********" at bounding box center [644, 161] width 948 height 245
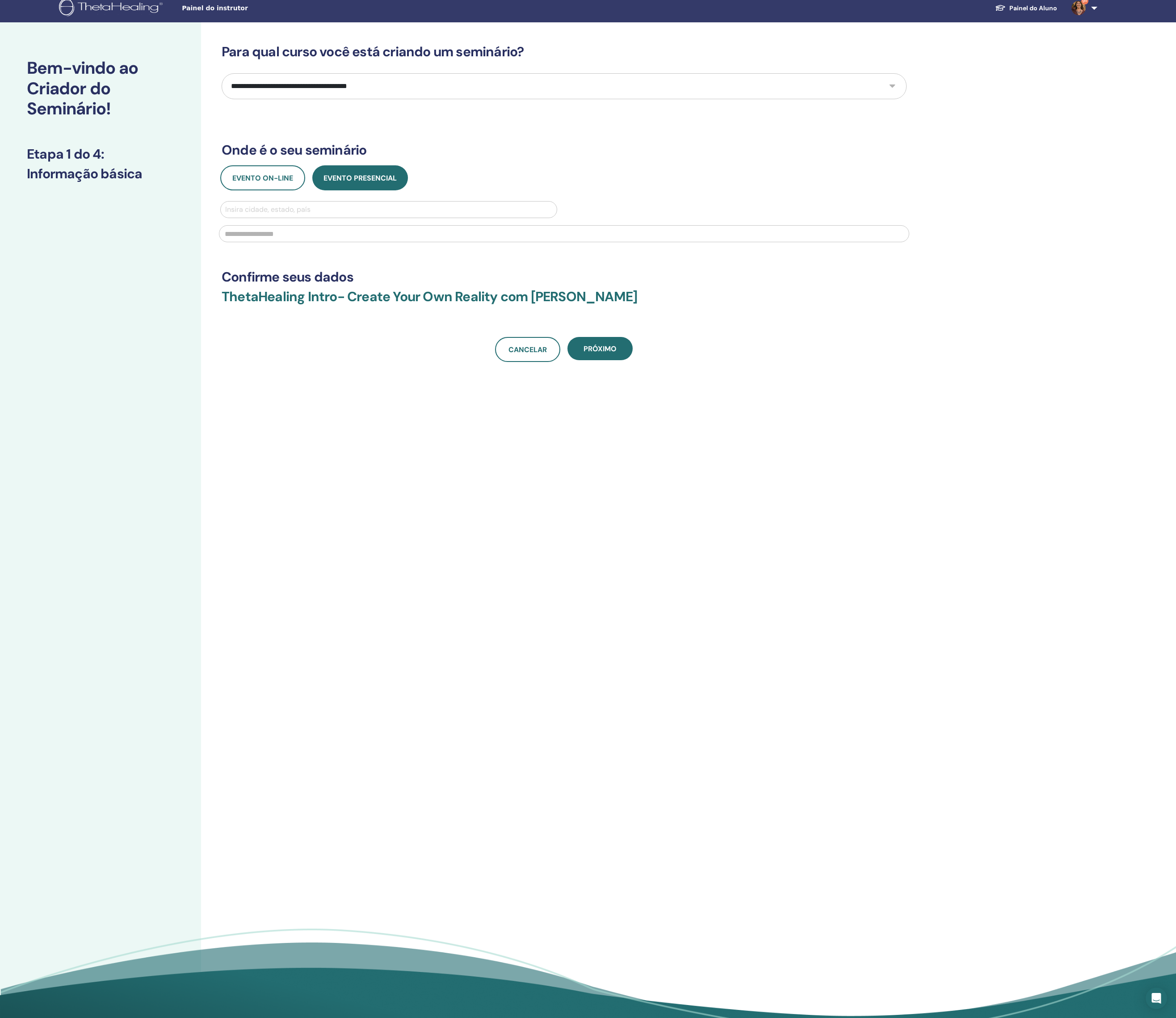
scroll to position [7, 0]
